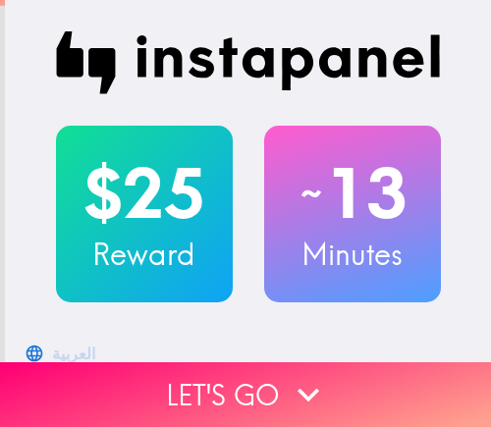
click at [232, 378] on button "Let's go" at bounding box center [245, 394] width 491 height 65
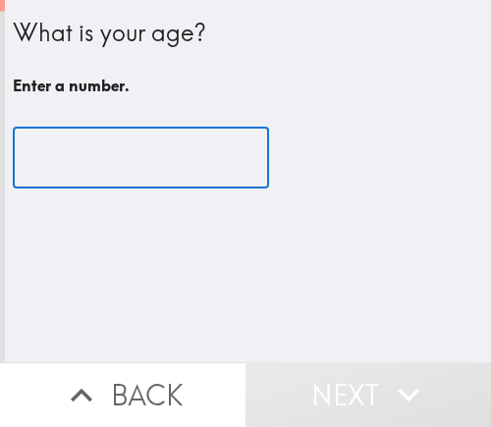
click at [106, 169] on input "number" at bounding box center [141, 158] width 256 height 61
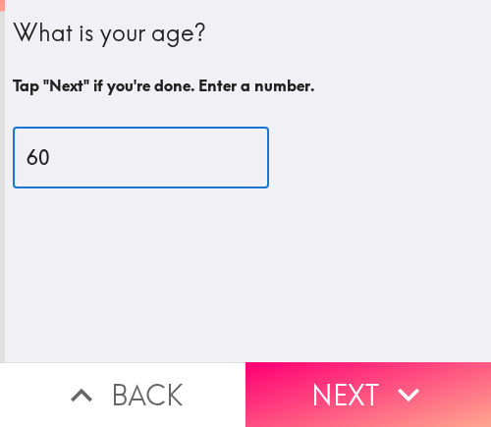
type input "60"
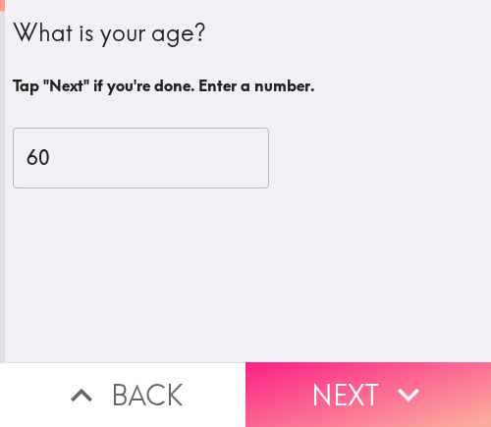
click at [367, 371] on button "Next" at bounding box center [367, 394] width 245 height 65
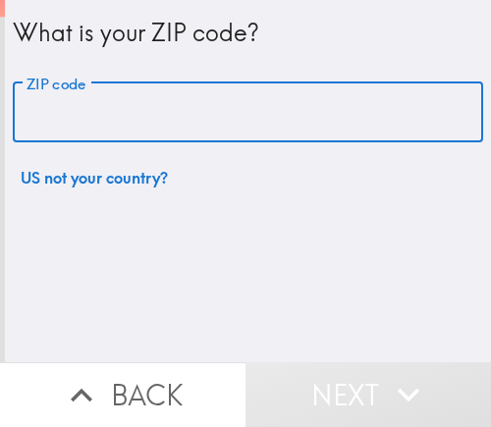
click at [70, 97] on div "ZIP code ZIP code" at bounding box center [248, 112] width 470 height 61
paste input "62701"
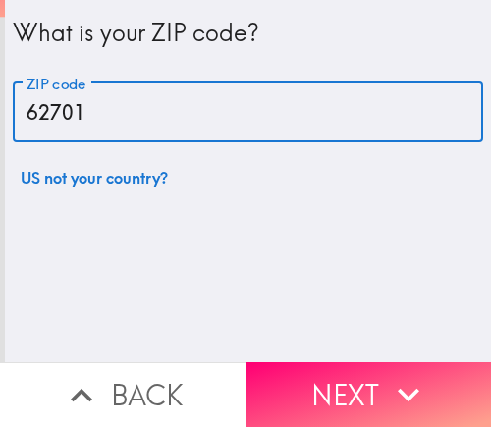
type input "62701"
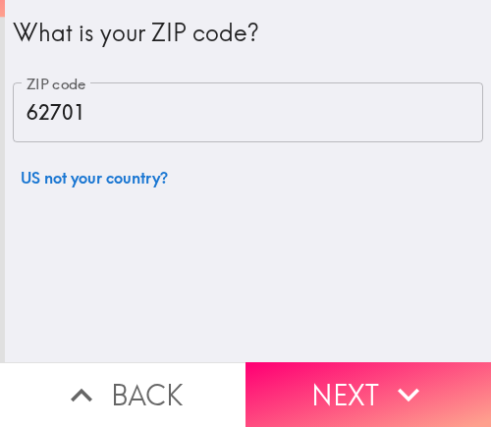
click at [362, 367] on button "Next" at bounding box center [367, 394] width 245 height 65
